Goal: Information Seeking & Learning: Learn about a topic

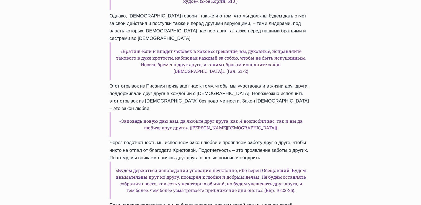
scroll to position [360, 0]
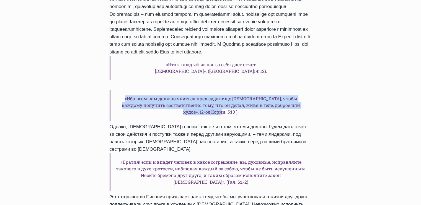
drag, startPoint x: 237, startPoint y: 98, endPoint x: 126, endPoint y: 85, distance: 111.2
click at [126, 90] on h6 "«Ибо всем нам должно явиться пред судилище [DEMOGRAPHIC_DATA], чтобы каждому по…" at bounding box center [211, 105] width 202 height 31
copy h6 "«Ибо всем нам должно явиться пред судилище [DEMOGRAPHIC_DATA], чтобы каждому по…"
click at [131, 90] on h6 "«Ибо всем нам должно явиться пред судилище [DEMOGRAPHIC_DATA], чтобы каждому по…" at bounding box center [211, 105] width 202 height 31
drag, startPoint x: 124, startPoint y: 84, endPoint x: 233, endPoint y: 97, distance: 110.4
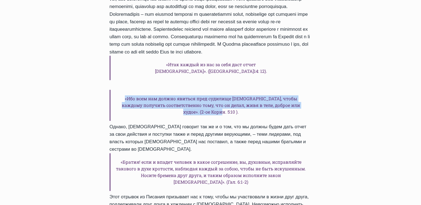
click at [233, 97] on h6 "«Ибо всем нам должно явиться пред судилище [DEMOGRAPHIC_DATA], чтобы каждому по…" at bounding box center [211, 105] width 202 height 31
copy h6 "«Ибо всем нам должно явиться пред судилище [DEMOGRAPHIC_DATA], чтобы каждому по…"
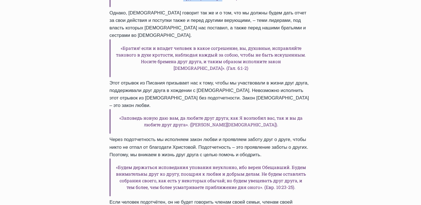
scroll to position [498, 0]
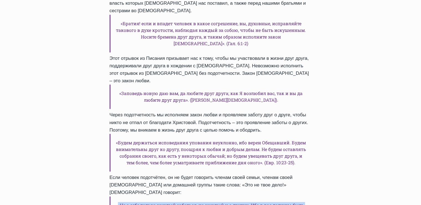
drag, startPoint x: 287, startPoint y: 172, endPoint x: 116, endPoint y: 163, distance: 170.9
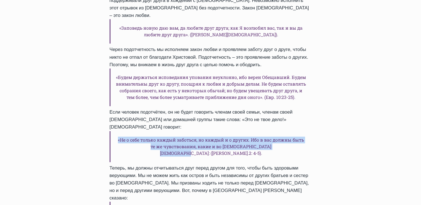
scroll to position [609, 0]
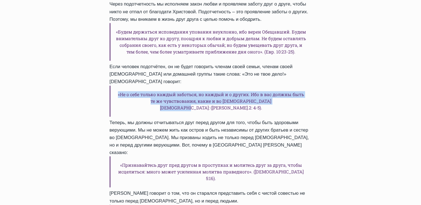
copy h6 "«Не о себе только каждый заботься, но каждый и о других. Ибо в вас должны быть …"
